Goal: Task Accomplishment & Management: Use online tool/utility

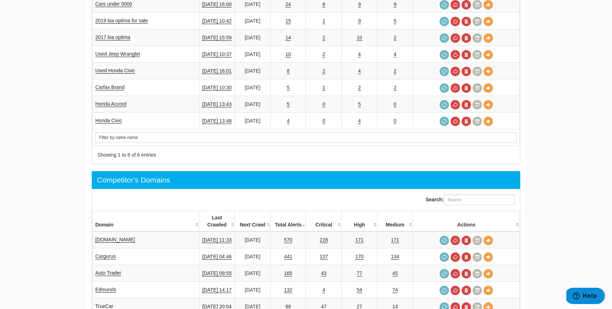
scroll to position [294, 0]
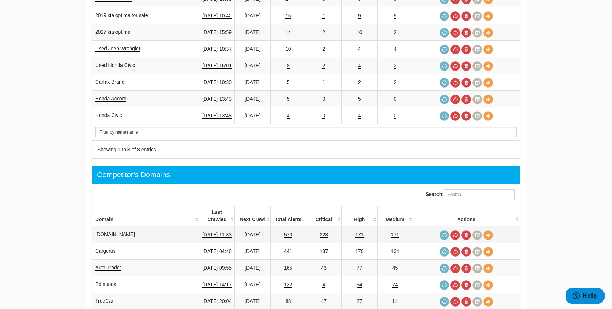
click at [112, 226] on td "Cars.com" at bounding box center [145, 234] width 107 height 17
click at [110, 231] on link "Cars.com" at bounding box center [115, 234] width 40 height 6
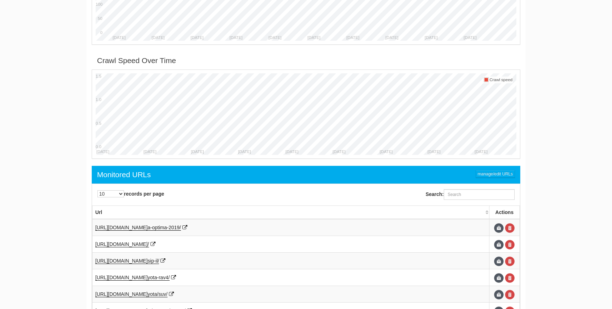
scroll to position [363, 0]
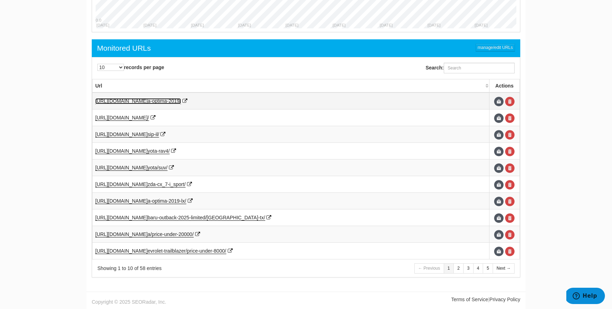
click at [181, 102] on span "a-optima-2019/" at bounding box center [164, 101] width 33 height 6
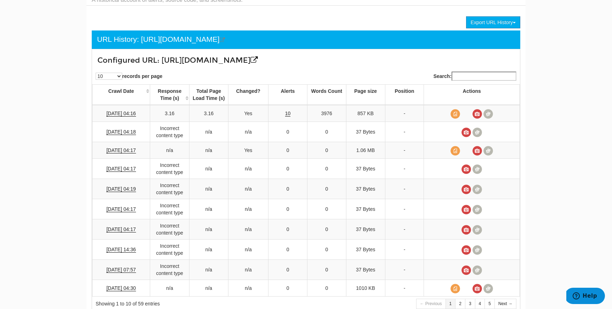
scroll to position [38, 0]
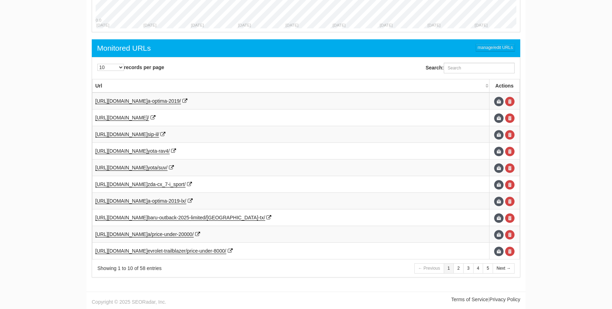
scroll to position [28, 0]
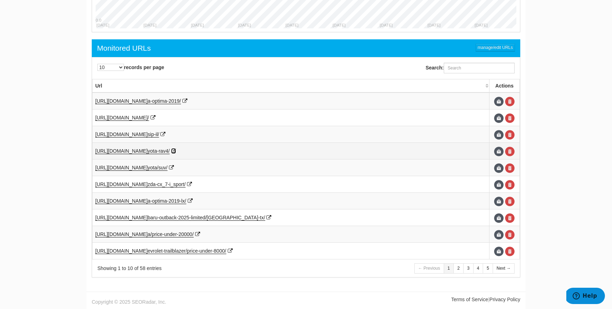
click at [176, 150] on icon at bounding box center [173, 150] width 5 height 5
click at [176, 156] on td "https://www.cars.com/shopping/to yota-rav4/" at bounding box center [290, 151] width 397 height 17
click at [170, 149] on span "yota-rav4/" at bounding box center [159, 151] width 22 height 6
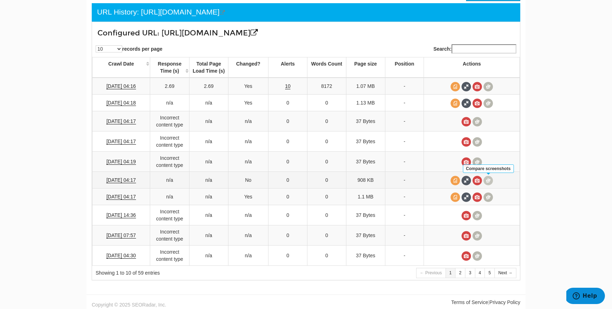
scroll to position [69, 0]
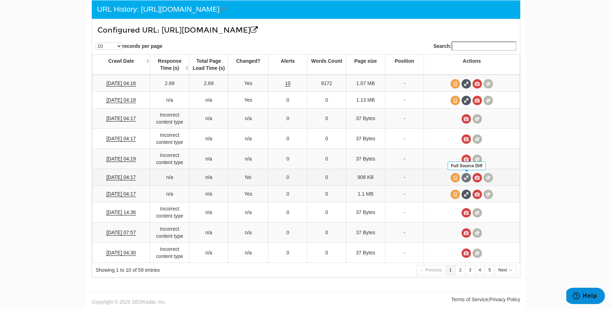
click at [467, 182] on span at bounding box center [467, 178] width 10 height 10
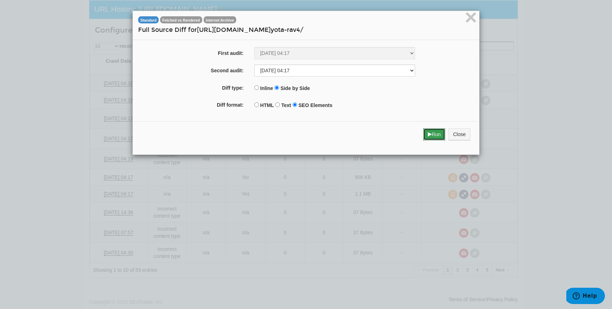
click at [435, 137] on button "Run" at bounding box center [434, 134] width 22 height 12
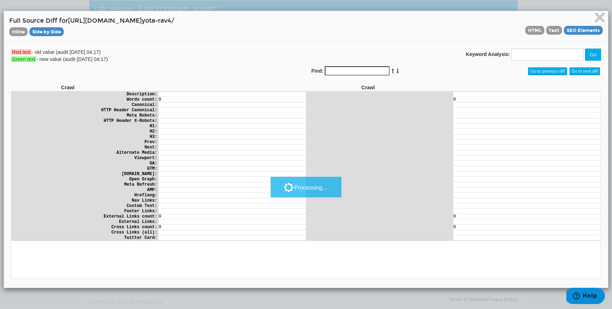
scroll to position [0, 0]
click at [600, 11] on span "×" at bounding box center [600, 17] width 12 height 24
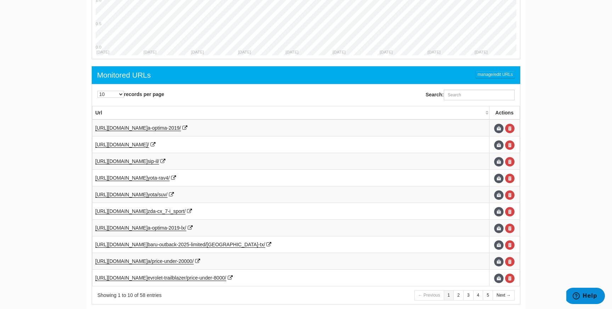
scroll to position [363, 0]
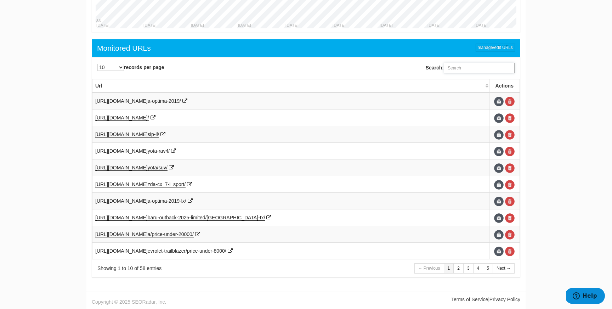
click at [463, 72] on input "Search:" at bounding box center [479, 68] width 71 height 11
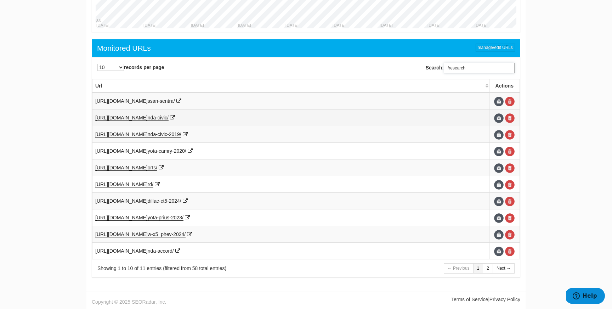
type input "/research"
click at [169, 118] on span "nda-civic/" at bounding box center [158, 118] width 21 height 6
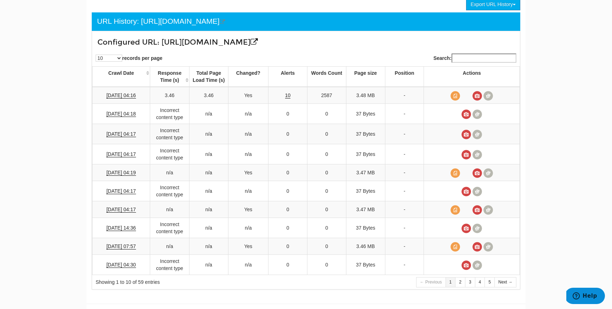
scroll to position [69, 0]
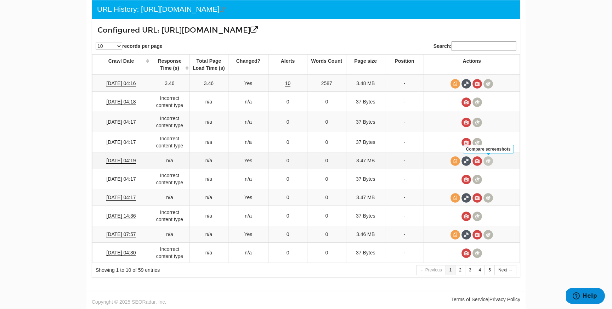
click at [486, 164] on span at bounding box center [488, 161] width 10 height 10
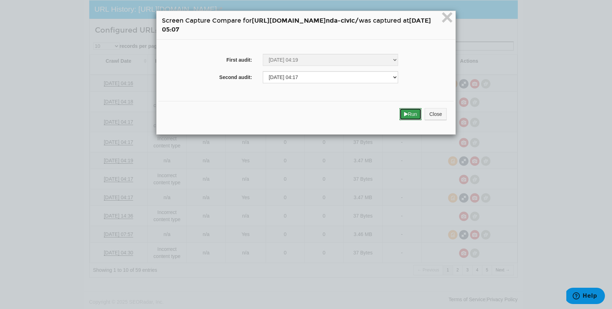
click at [422, 109] on button "Run" at bounding box center [411, 114] width 22 height 12
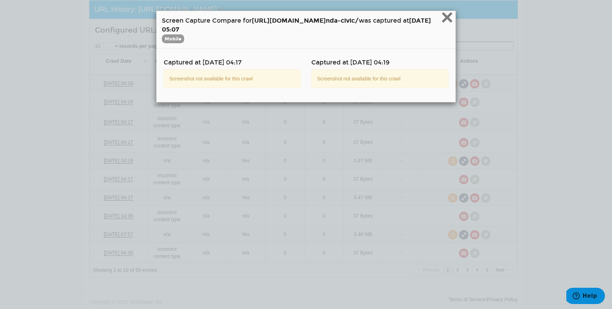
click at [453, 24] on span "×" at bounding box center [447, 17] width 12 height 24
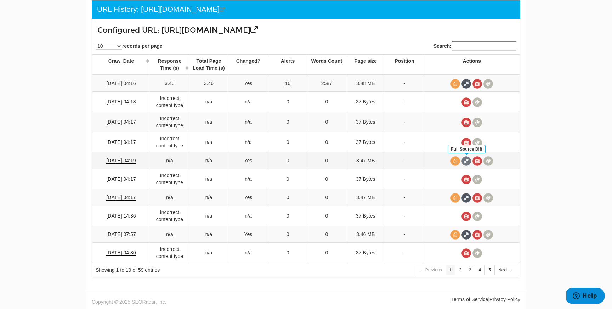
click at [471, 165] on span at bounding box center [467, 161] width 10 height 10
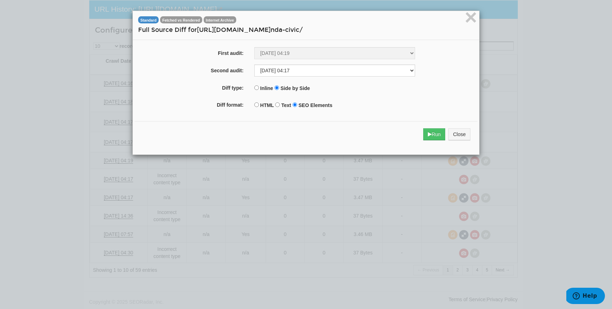
click at [432, 127] on div "Run Close" at bounding box center [306, 134] width 343 height 26
click at [432, 135] on button "Run" at bounding box center [434, 134] width 22 height 12
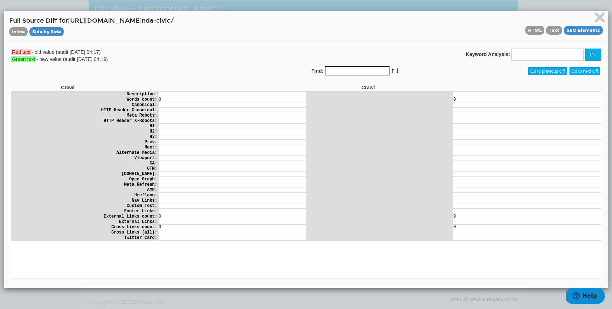
scroll to position [0, 0]
click at [595, 22] on span "×" at bounding box center [600, 17] width 12 height 24
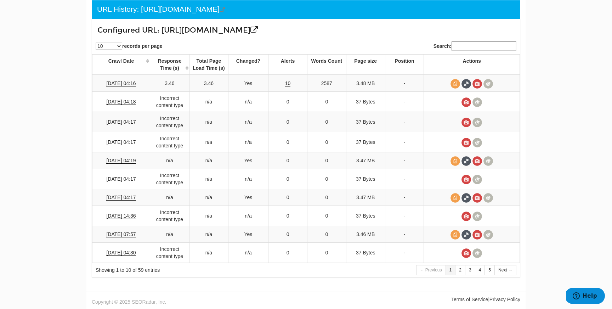
click at [390, 267] on div "← Previous 1 2 3 4 5 Next →" at bounding box center [415, 271] width 219 height 12
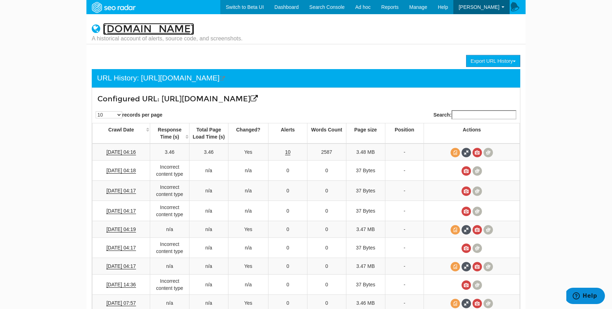
click at [141, 29] on link "Cars.com" at bounding box center [148, 29] width 91 height 12
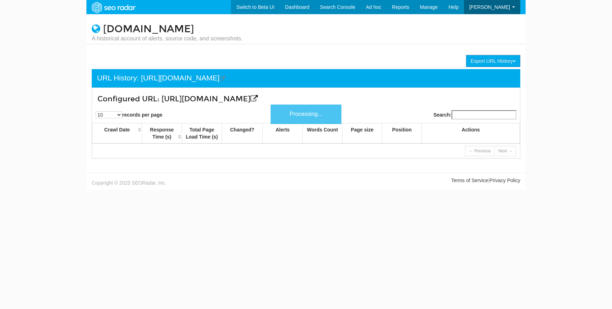
scroll to position [28, 0]
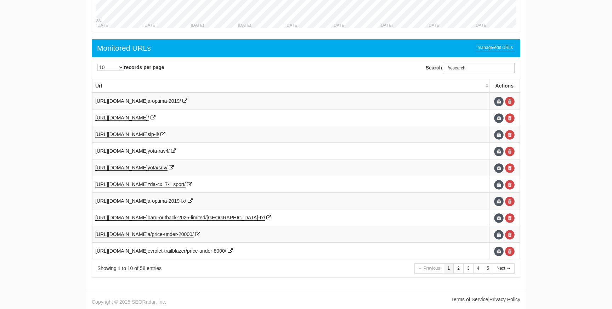
scroll to position [28, 0]
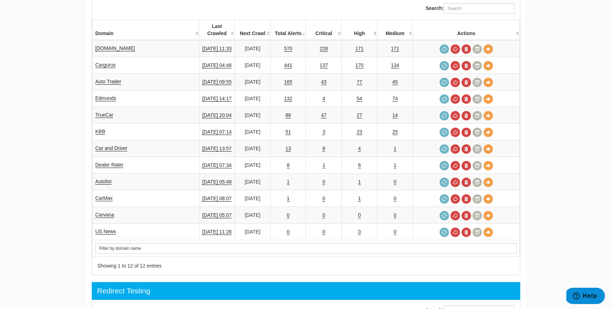
scroll to position [529, 0]
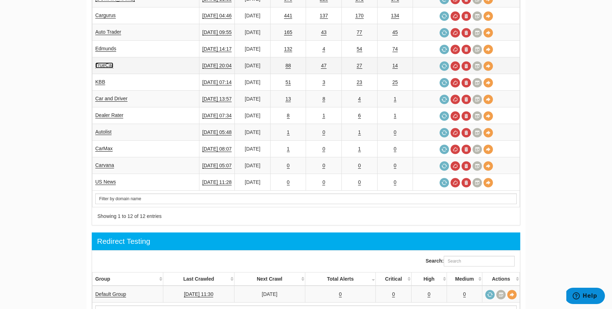
click at [109, 62] on link "TrueCar" at bounding box center [104, 65] width 18 height 6
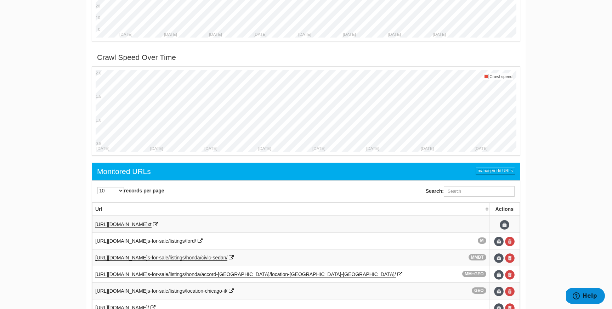
scroll to position [218, 0]
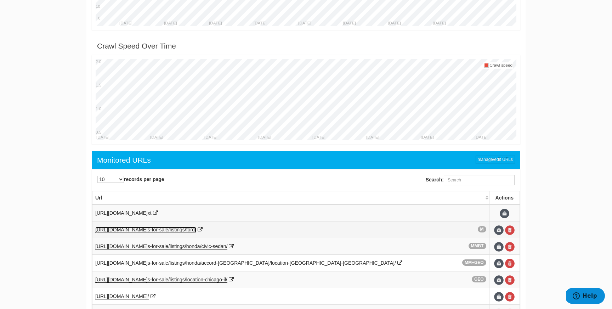
click at [196, 231] on span "s-for-sale/listings/ford/" at bounding box center [172, 230] width 49 height 6
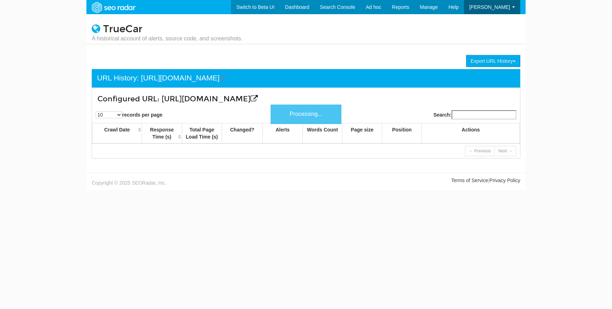
scroll to position [28, 0]
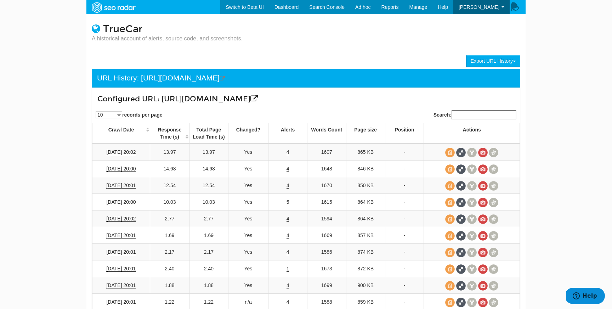
click at [512, 43] on div "TrueCar A historical account of alerts, source code, and screenshots." at bounding box center [305, 29] width 439 height 30
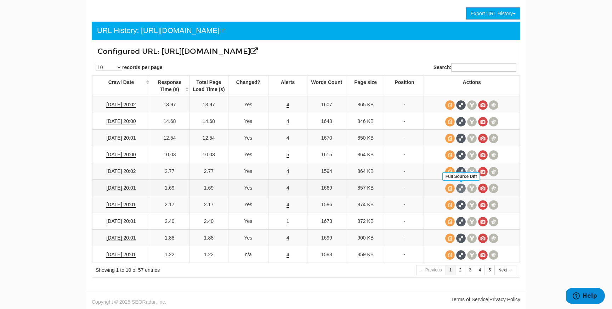
click at [459, 188] on span at bounding box center [461, 188] width 10 height 10
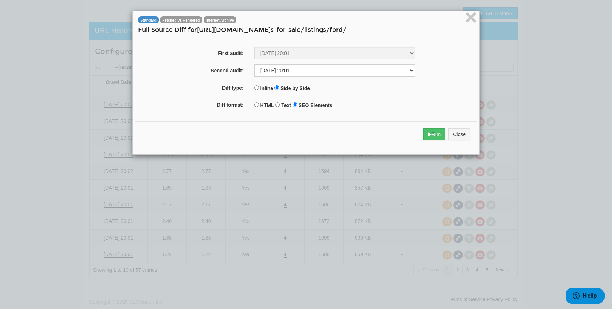
click at [430, 126] on div "Run Close" at bounding box center [306, 134] width 343 height 26
click at [431, 137] on button "Run" at bounding box center [434, 134] width 22 height 12
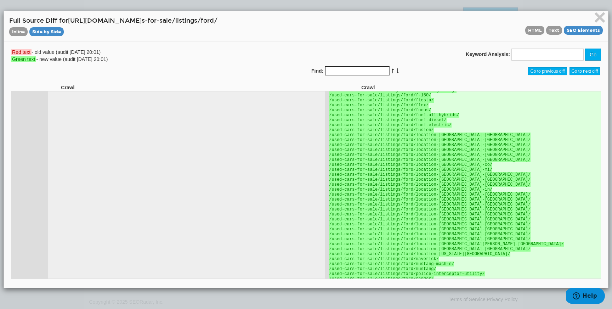
scroll to position [2009, 0]
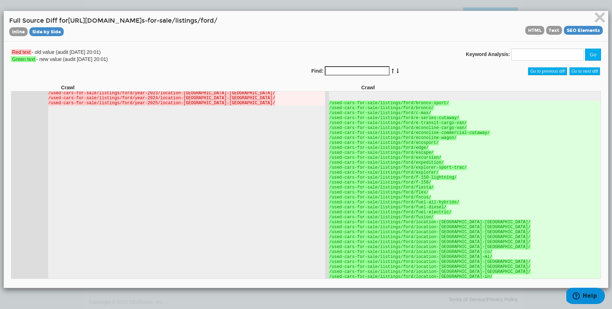
click at [556, 36] on div "× Full Source Diff for https://www.truecar.com/used-car s-for-sale/listings/for…" at bounding box center [306, 26] width 604 height 30
click at [557, 31] on span "Text" at bounding box center [554, 30] width 16 height 9
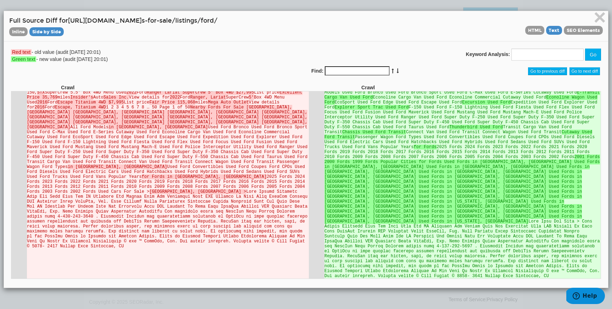
scroll to position [414, 0]
click at [601, 19] on span "×" at bounding box center [600, 17] width 12 height 24
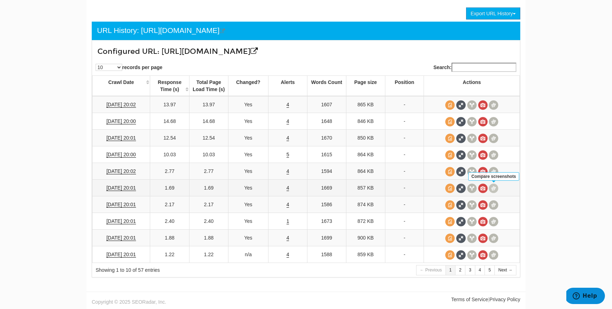
click at [493, 189] on span at bounding box center [494, 188] width 10 height 10
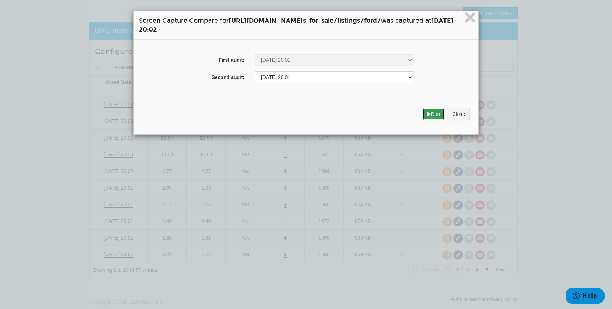
click at [445, 119] on button "Run" at bounding box center [434, 114] width 22 height 12
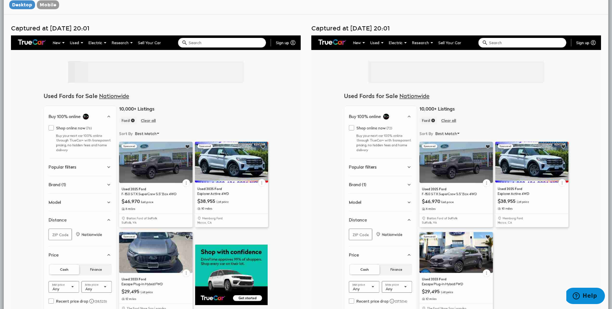
scroll to position [27, 0]
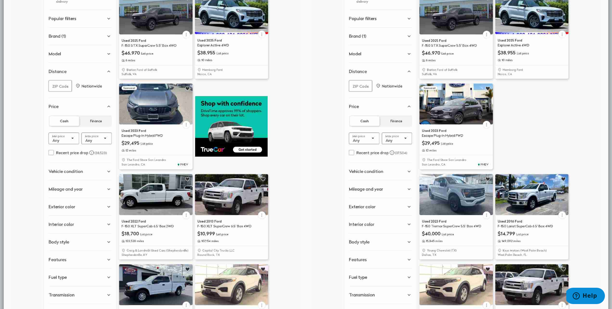
scroll to position [0, 0]
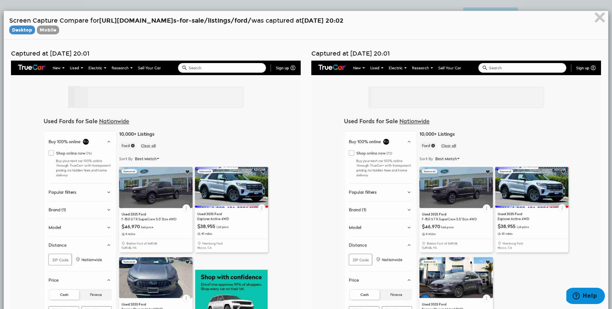
click at [48, 35] on div "× Screen Capture Compare for https://www.truecar.com/used-car s-for-sale/listin…" at bounding box center [306, 25] width 604 height 29
click at [48, 30] on span "Mobile" at bounding box center [48, 30] width 22 height 9
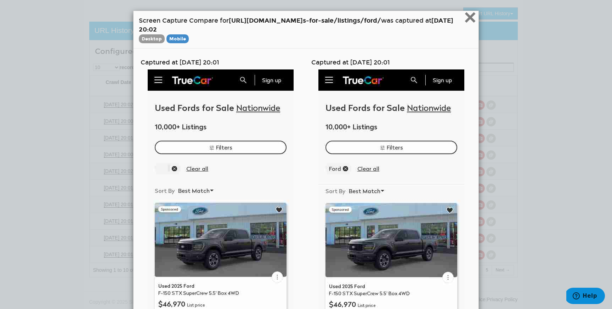
click at [476, 21] on span "×" at bounding box center [470, 17] width 12 height 24
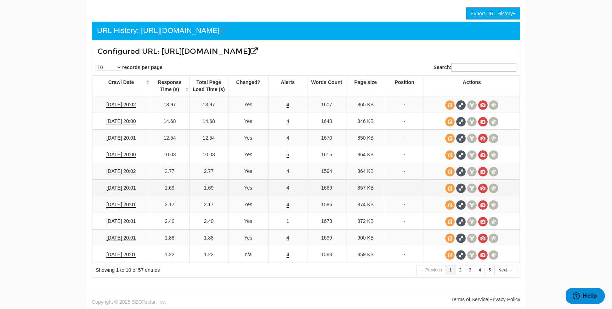
click at [289, 192] on td "4" at bounding box center [287, 188] width 39 height 17
click at [288, 188] on link "4" at bounding box center [288, 188] width 3 height 6
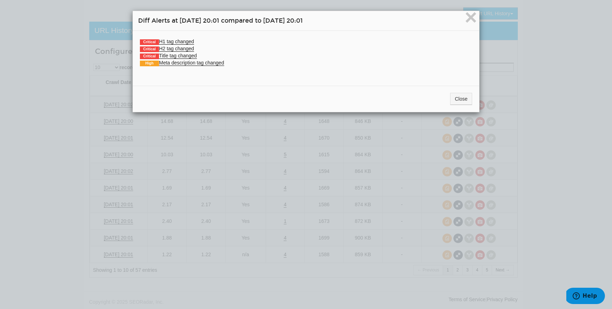
click at [170, 36] on div "Critical H1 tag changed Old value (08/28/2025): "Used Fords for Sale in Manassa…" at bounding box center [306, 56] width 346 height 50
click at [170, 39] on link "Critical H1 tag changed" at bounding box center [167, 42] width 54 height 6
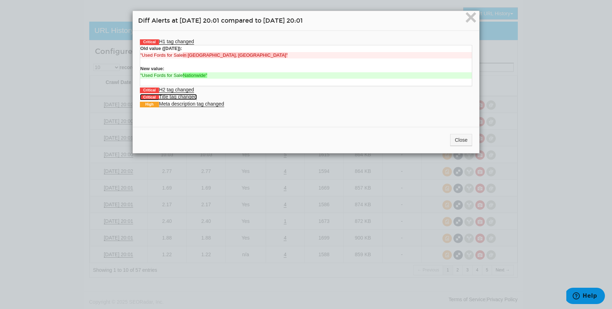
click at [172, 96] on link "Critical Title tag changed" at bounding box center [168, 97] width 57 height 6
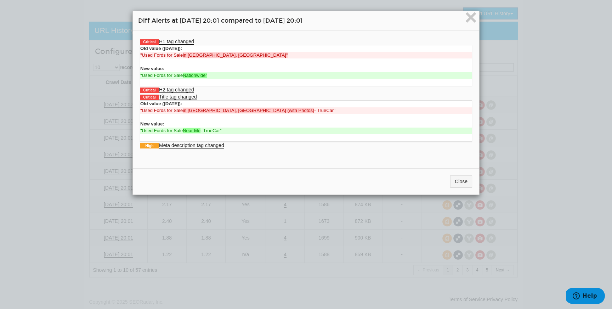
click at [177, 86] on li "Critical H2 tag changed The following H2s have been deleted: "Used 2024 FordMus…" at bounding box center [306, 89] width 332 height 7
click at [177, 89] on link "Critical H2 tag changed" at bounding box center [167, 90] width 54 height 6
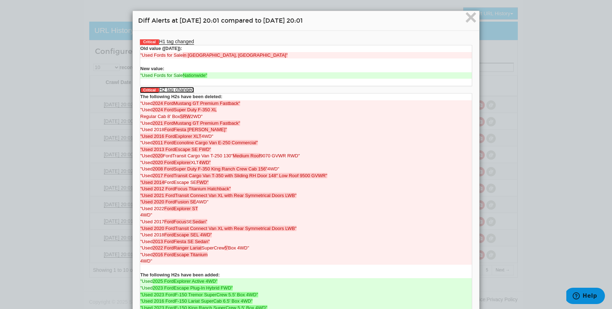
click at [187, 88] on link "Critical H2 tag changed" at bounding box center [167, 90] width 54 height 6
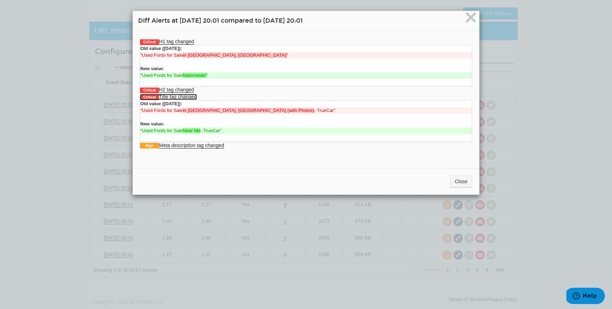
click at [187, 98] on link "Critical Title tag changed" at bounding box center [168, 97] width 57 height 6
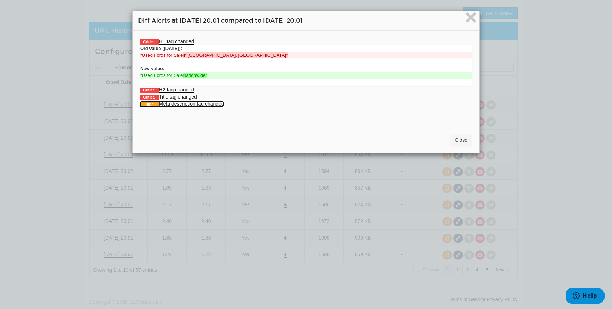
click at [188, 105] on link "High Meta description tag changed" at bounding box center [182, 104] width 84 height 6
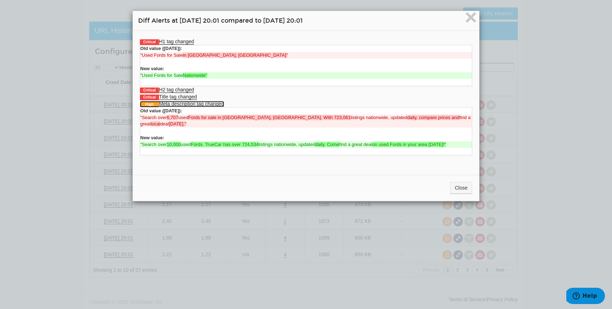
click at [188, 105] on link "High Meta description tag changed" at bounding box center [182, 104] width 84 height 6
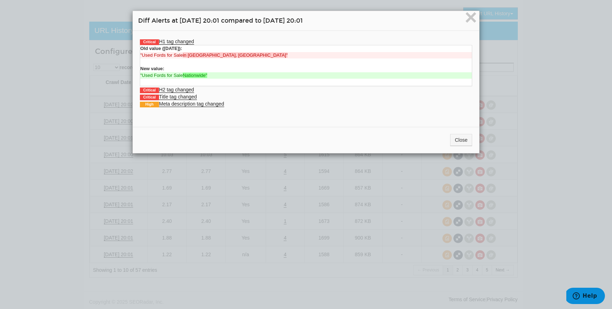
click at [458, 130] on div "Close" at bounding box center [306, 140] width 346 height 26
click at [458, 136] on button "Close" at bounding box center [461, 140] width 22 height 12
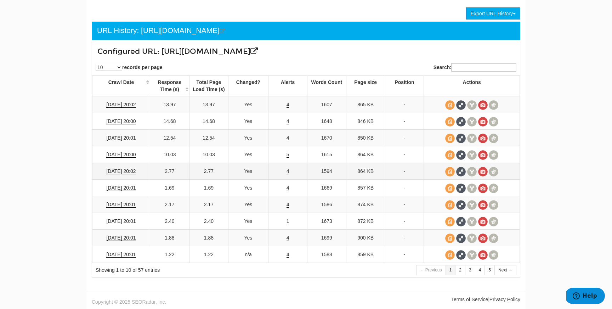
click at [286, 170] on td "4" at bounding box center [287, 171] width 39 height 17
click at [287, 172] on link "4" at bounding box center [288, 171] width 3 height 6
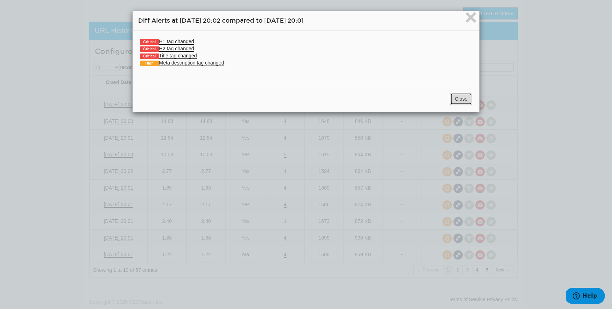
click at [455, 97] on button "Close" at bounding box center [461, 99] width 22 height 12
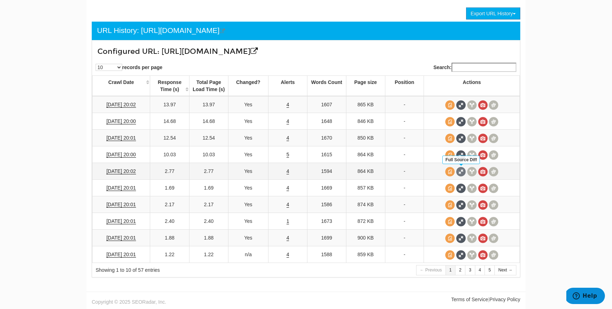
click at [462, 174] on span at bounding box center [461, 172] width 10 height 10
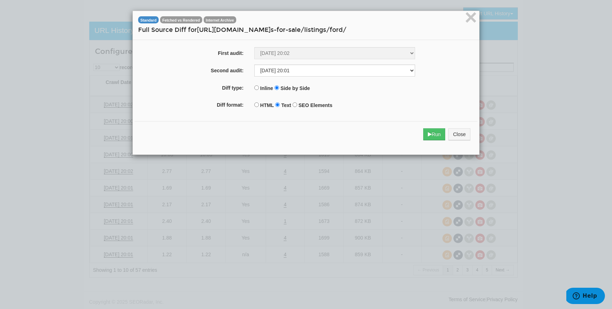
click at [322, 106] on label "SEO Elements" at bounding box center [316, 105] width 34 height 7
click at [297, 106] on input "SEO Elements" at bounding box center [295, 104] width 5 height 5
radio input "true"
click at [429, 137] on icon "submit" at bounding box center [430, 134] width 4 height 5
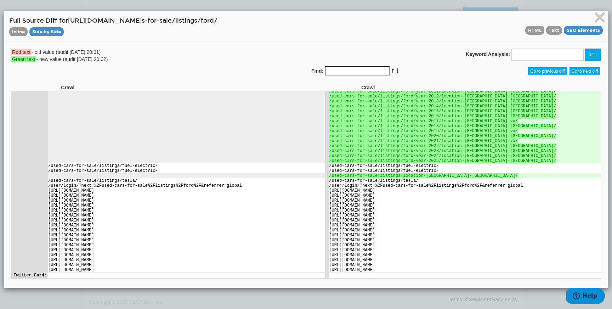
scroll to position [2765, 0]
click at [600, 22] on span "×" at bounding box center [600, 17] width 12 height 24
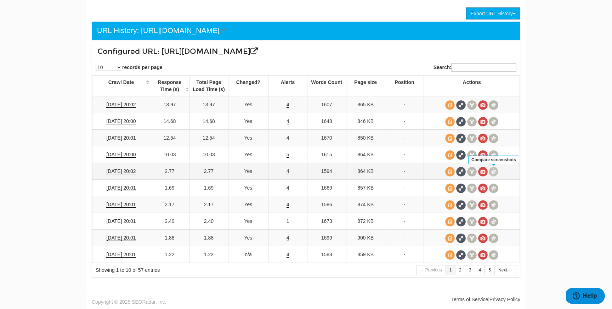
click at [492, 168] on span at bounding box center [494, 172] width 10 height 10
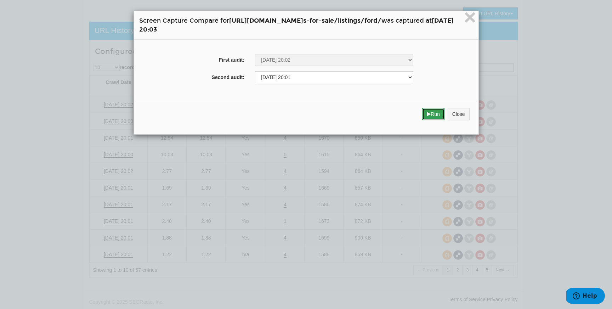
click at [445, 116] on button "Run" at bounding box center [433, 114] width 22 height 12
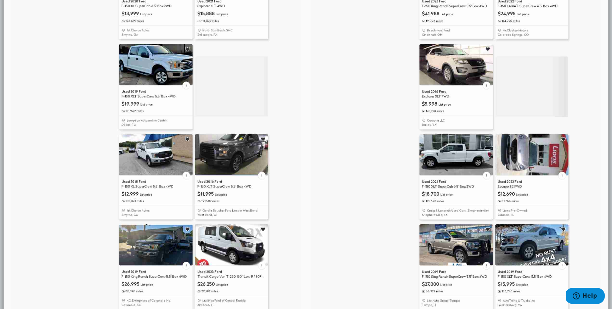
scroll to position [0, 0]
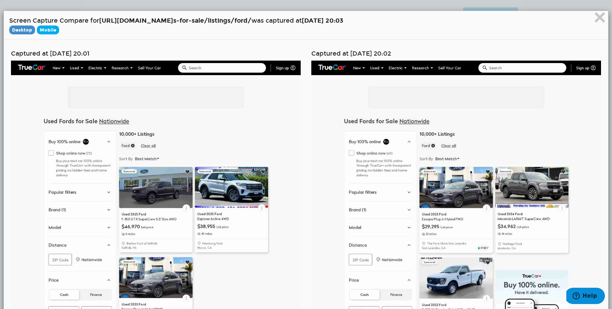
click at [43, 28] on span "Mobile" at bounding box center [48, 30] width 22 height 9
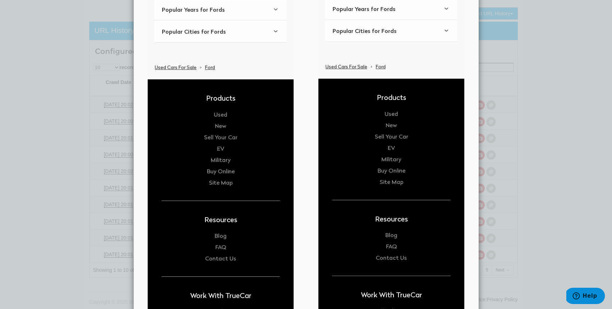
scroll to position [5479, 0]
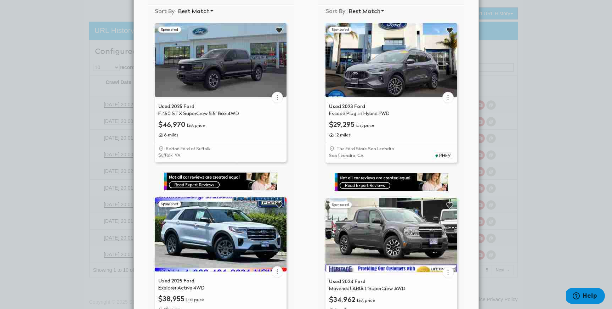
scroll to position [0, 0]
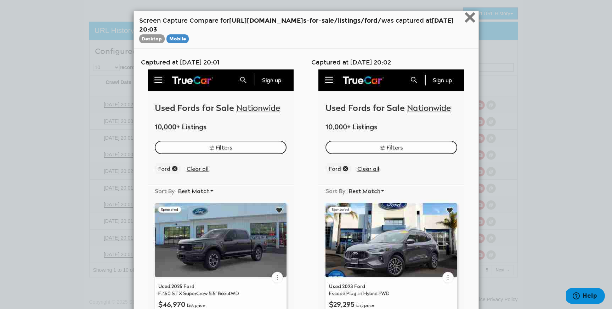
click at [476, 22] on span "×" at bounding box center [470, 17] width 12 height 24
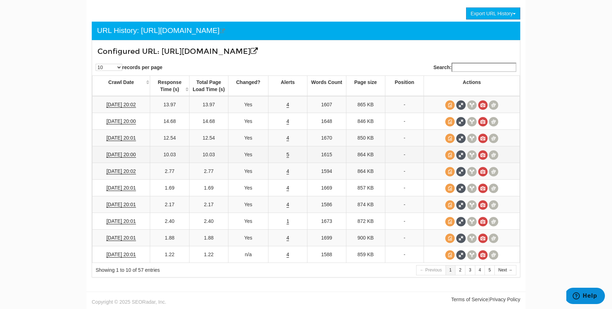
click at [290, 157] on td "5" at bounding box center [287, 154] width 39 height 17
click at [288, 155] on link "5" at bounding box center [288, 155] width 3 height 6
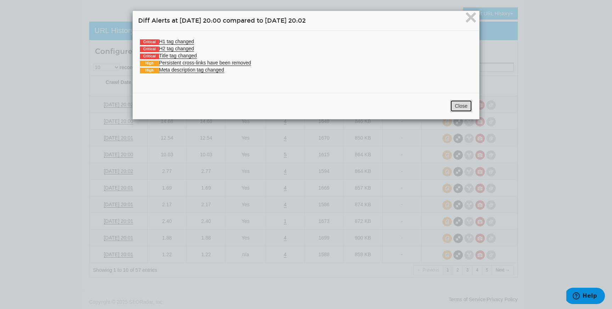
click at [463, 109] on button "Close" at bounding box center [461, 106] width 22 height 12
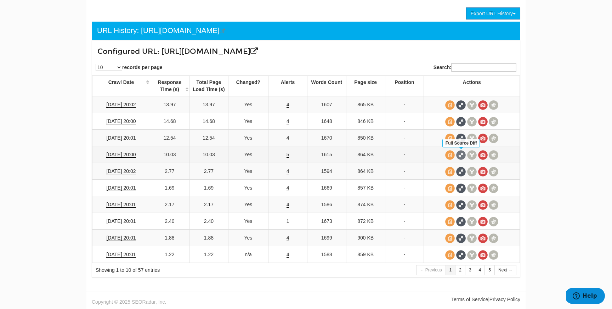
click at [458, 155] on span at bounding box center [461, 155] width 10 height 10
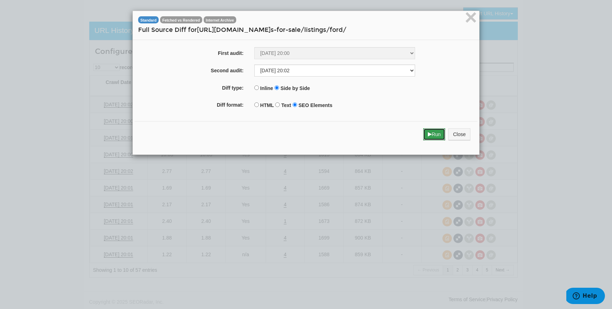
click at [430, 136] on button "Run" at bounding box center [434, 134] width 22 height 12
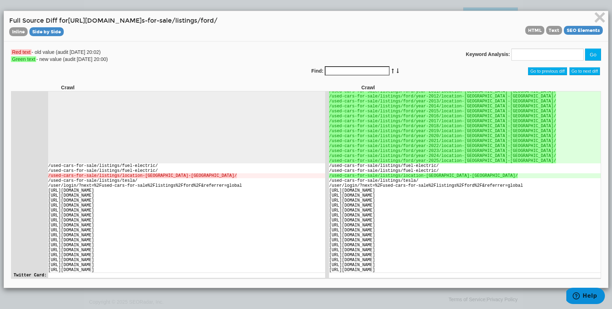
scroll to position [2640, 0]
click at [601, 15] on span "×" at bounding box center [600, 17] width 12 height 24
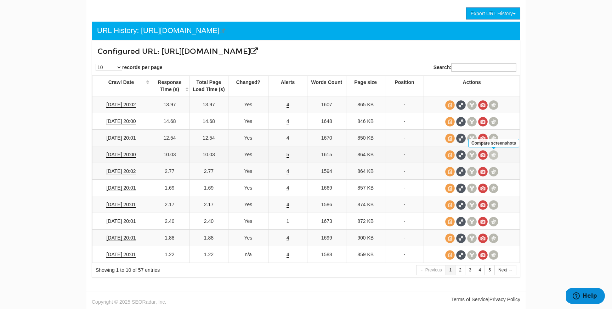
click at [495, 152] on span at bounding box center [494, 155] width 10 height 10
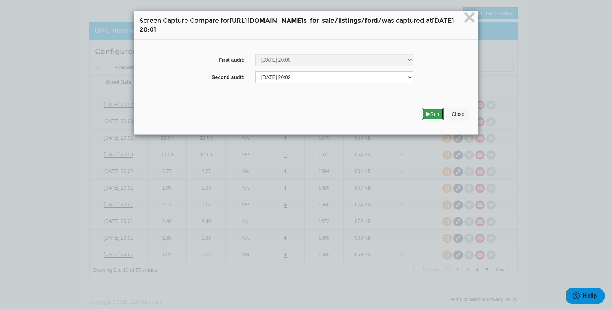
click at [444, 118] on button "Run" at bounding box center [433, 114] width 22 height 12
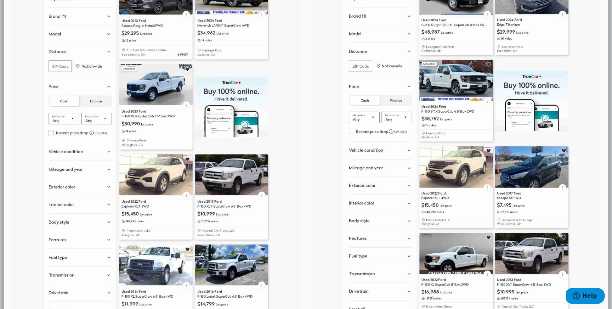
scroll to position [0, 0]
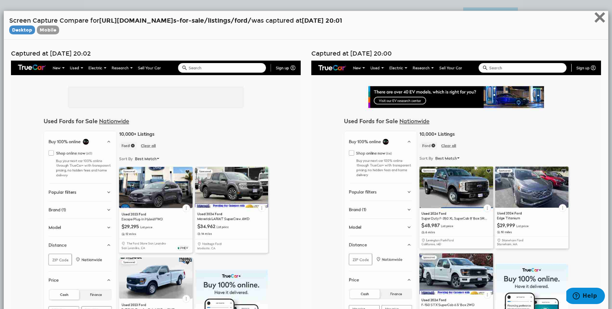
click at [596, 19] on span "×" at bounding box center [600, 17] width 12 height 24
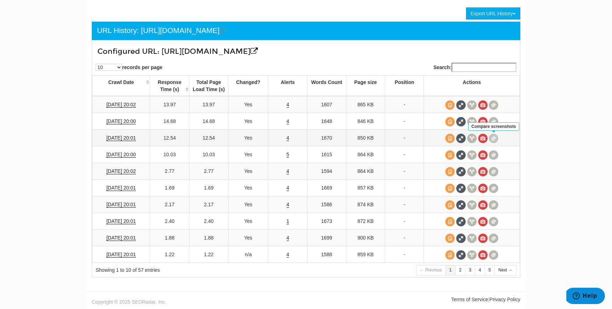
click at [494, 135] on span at bounding box center [494, 139] width 10 height 10
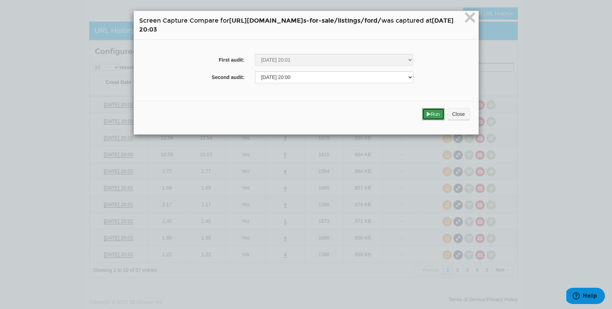
click at [445, 120] on button "Run" at bounding box center [433, 114] width 22 height 12
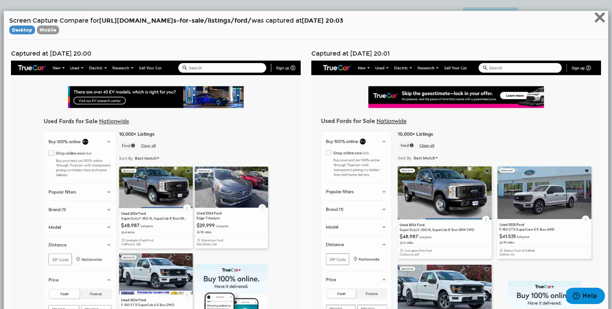
click at [595, 24] on span "×" at bounding box center [600, 17] width 12 height 24
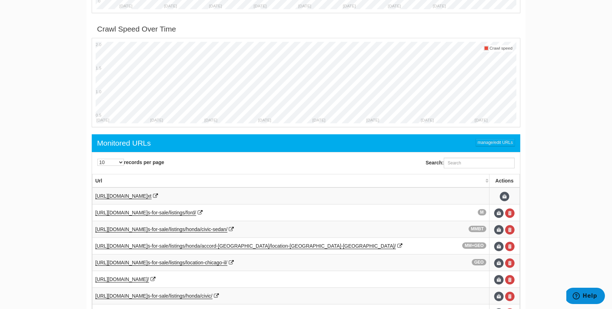
scroll to position [244, 0]
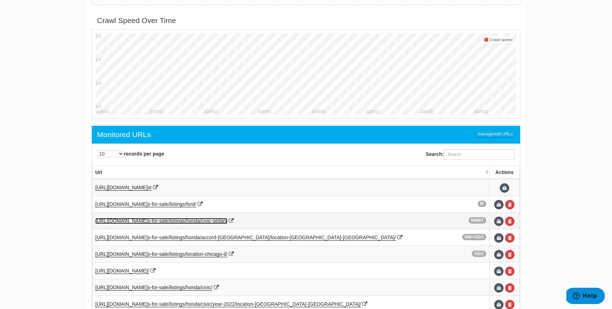
click at [227, 220] on span "sedan/" at bounding box center [220, 221] width 15 height 6
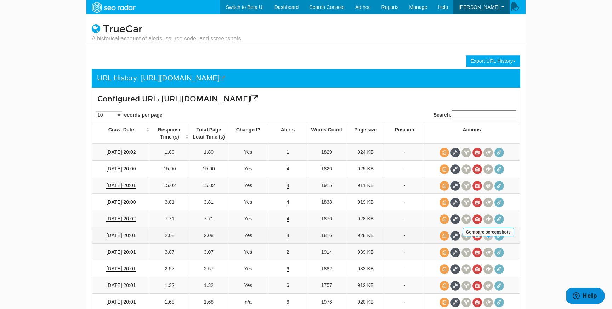
click at [489, 240] on span at bounding box center [488, 236] width 10 height 10
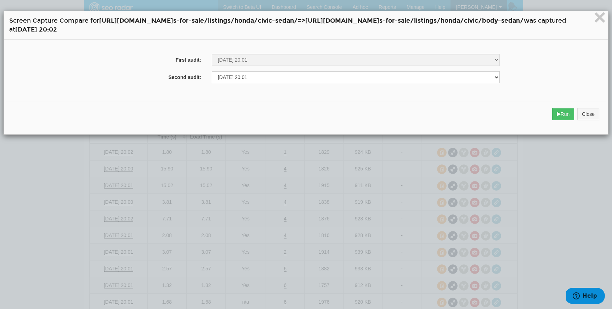
click at [545, 112] on div "Run Close" at bounding box center [306, 114] width 601 height 26
click at [559, 111] on button "Run" at bounding box center [563, 114] width 22 height 12
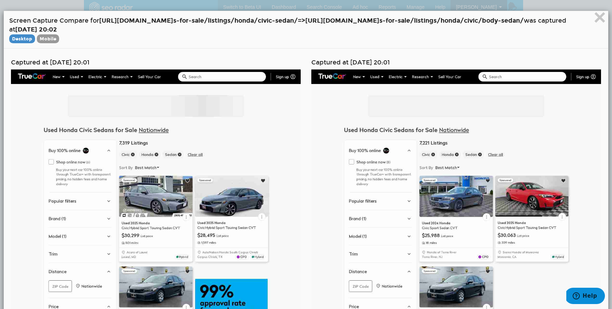
click at [49, 36] on span "Mobile" at bounding box center [48, 38] width 22 height 9
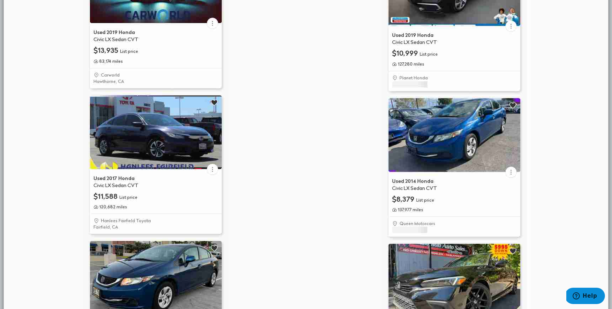
scroll to position [4754, 0]
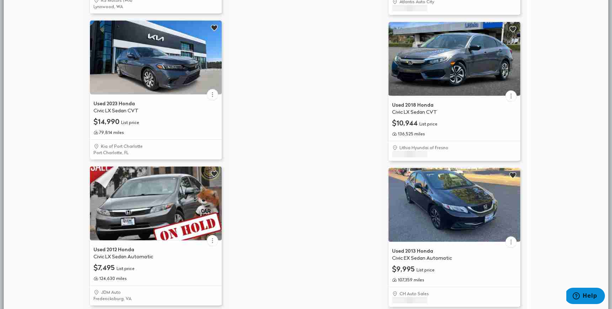
drag, startPoint x: 258, startPoint y: 179, endPoint x: 251, endPoint y: 228, distance: 49.1
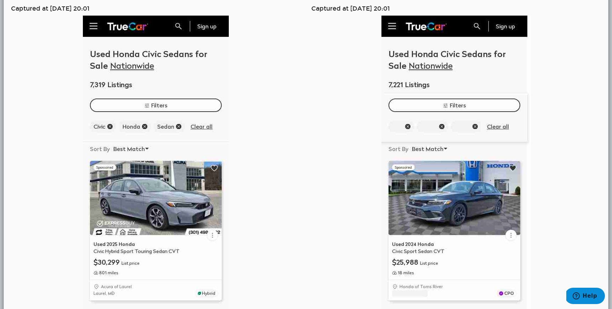
scroll to position [0, 0]
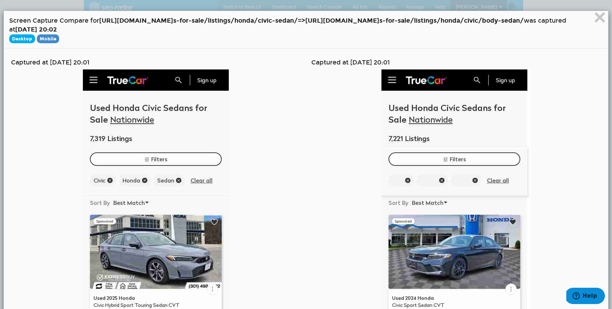
click at [19, 38] on span "Desktop" at bounding box center [22, 38] width 26 height 9
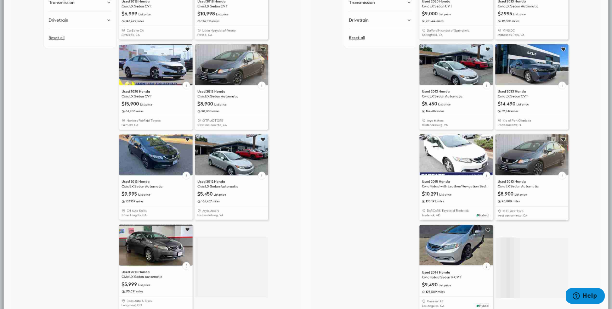
scroll to position [493, 0]
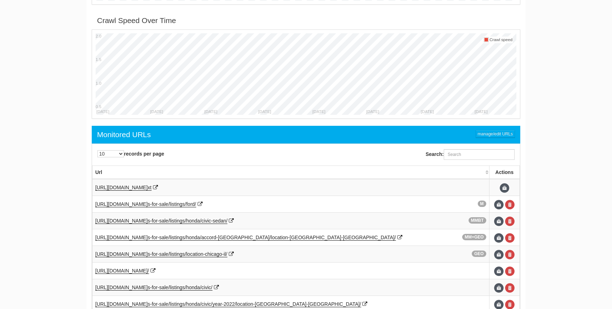
scroll to position [28, 0]
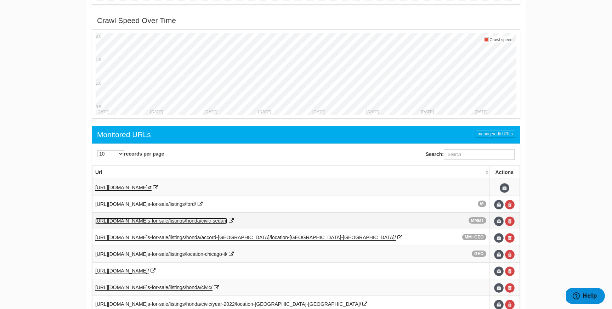
click at [213, 222] on span "s-for-sale/listings/honda/civic-" at bounding box center [180, 221] width 65 height 6
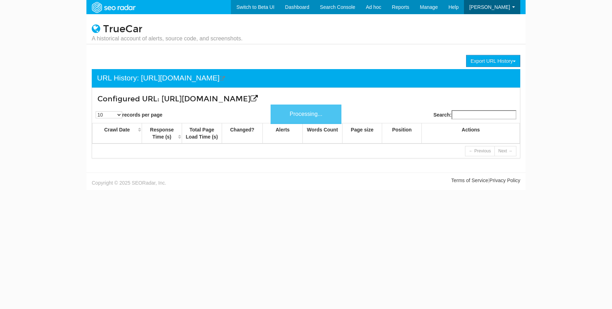
scroll to position [28, 0]
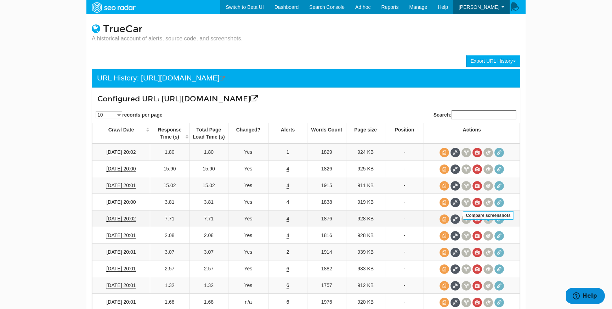
click at [490, 224] on span at bounding box center [488, 219] width 10 height 10
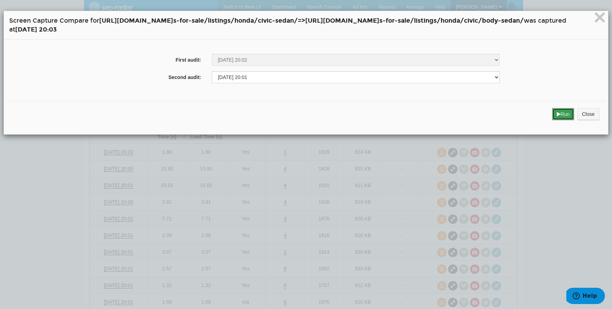
click at [556, 119] on button "Run" at bounding box center [563, 114] width 22 height 12
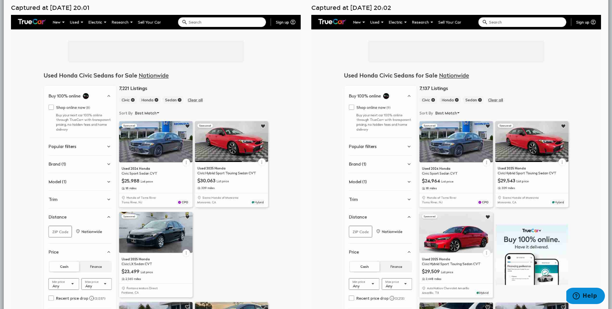
scroll to position [55, 0]
